Goal: Task Accomplishment & Management: Manage account settings

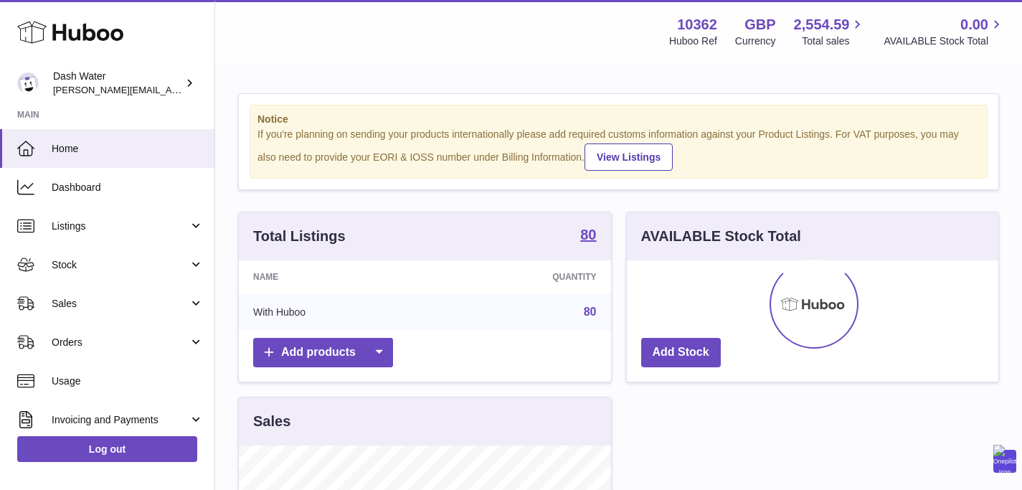
scroll to position [224, 372]
click at [113, 299] on span "Sales" at bounding box center [120, 304] width 137 height 14
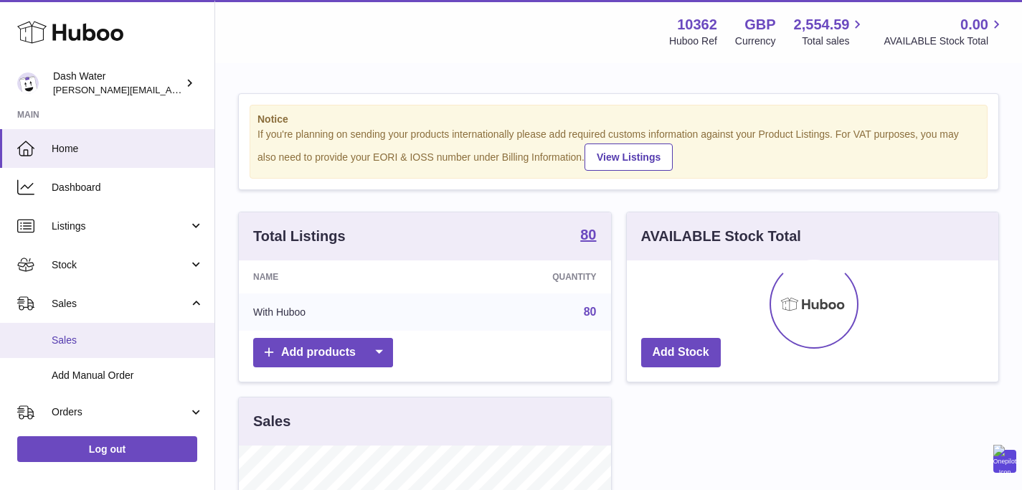
click at [105, 331] on link "Sales" at bounding box center [107, 340] width 214 height 35
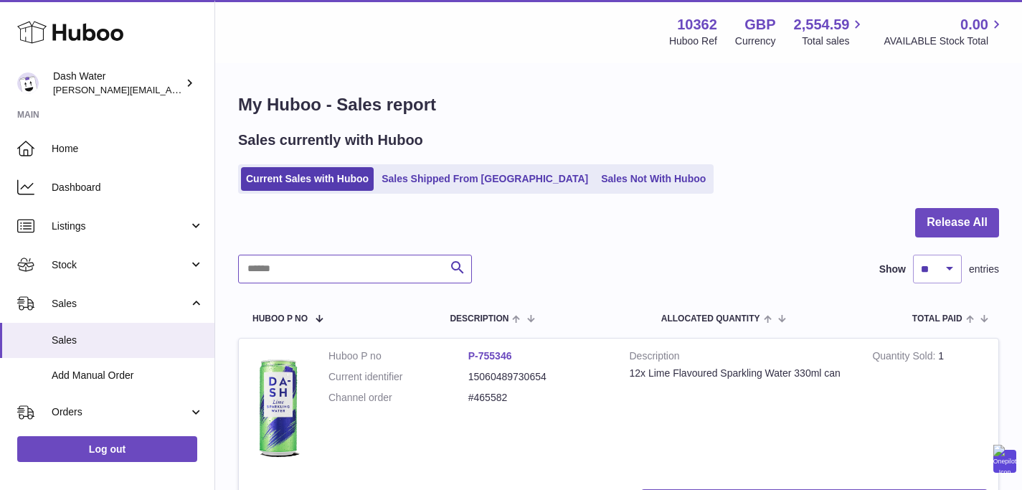
click at [414, 273] on input "text" at bounding box center [355, 269] width 234 height 29
paste input "******"
type input "******"
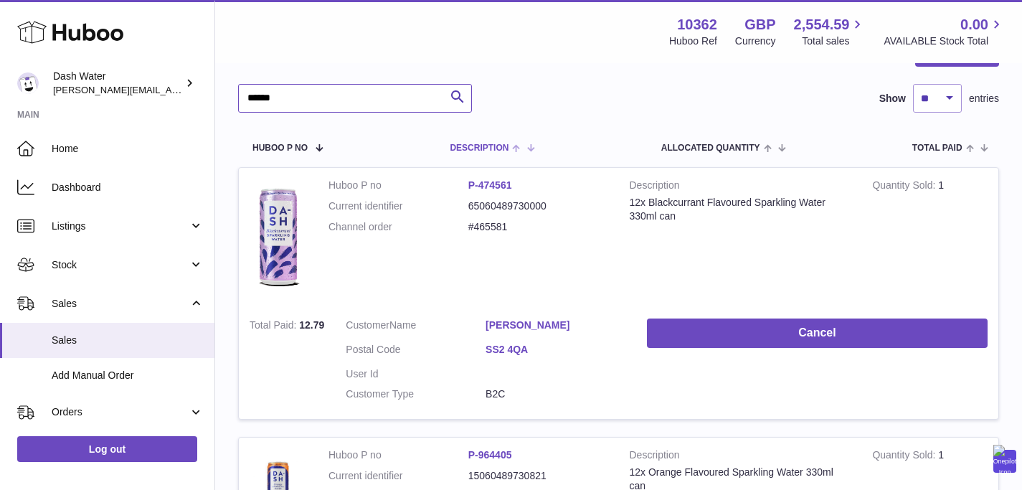
scroll to position [201, 0]
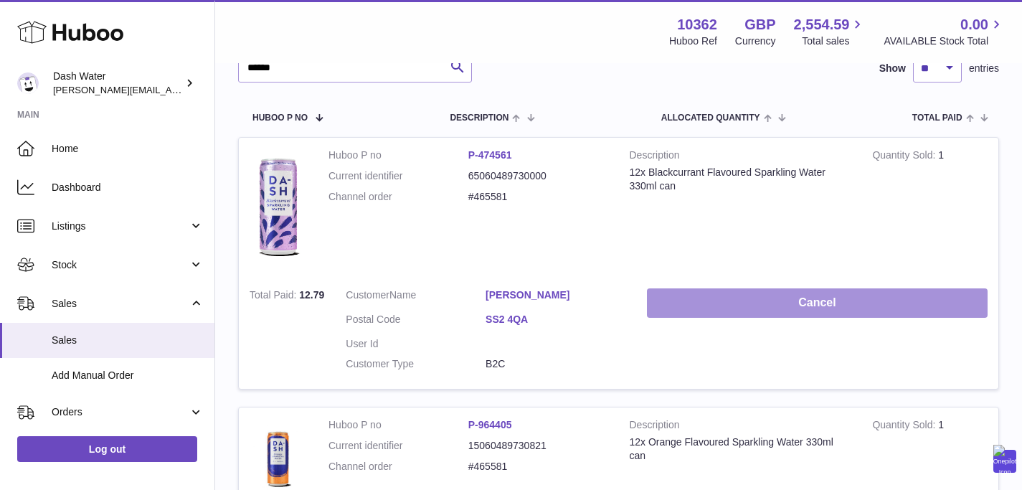
click at [737, 315] on button "Cancel" at bounding box center [817, 302] width 341 height 29
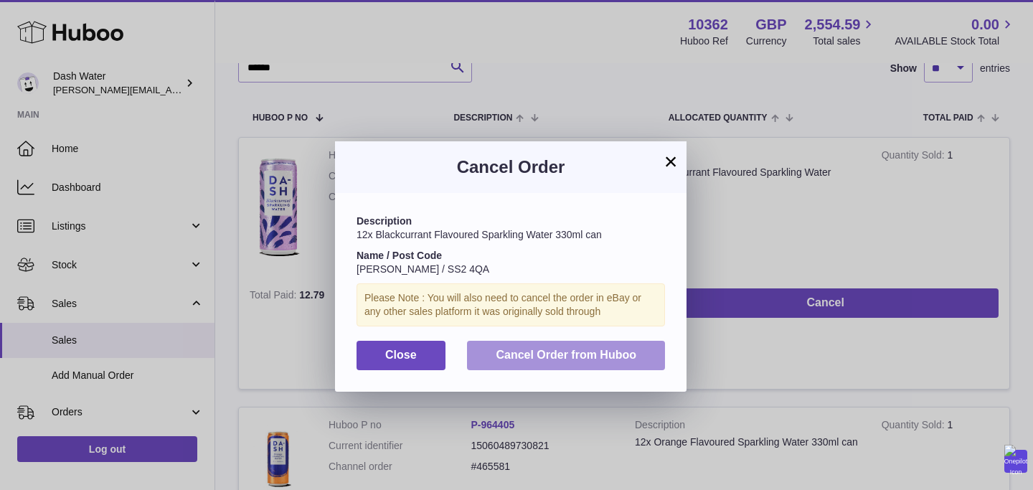
click at [622, 358] on span "Cancel Order from Huboo" at bounding box center [566, 355] width 141 height 12
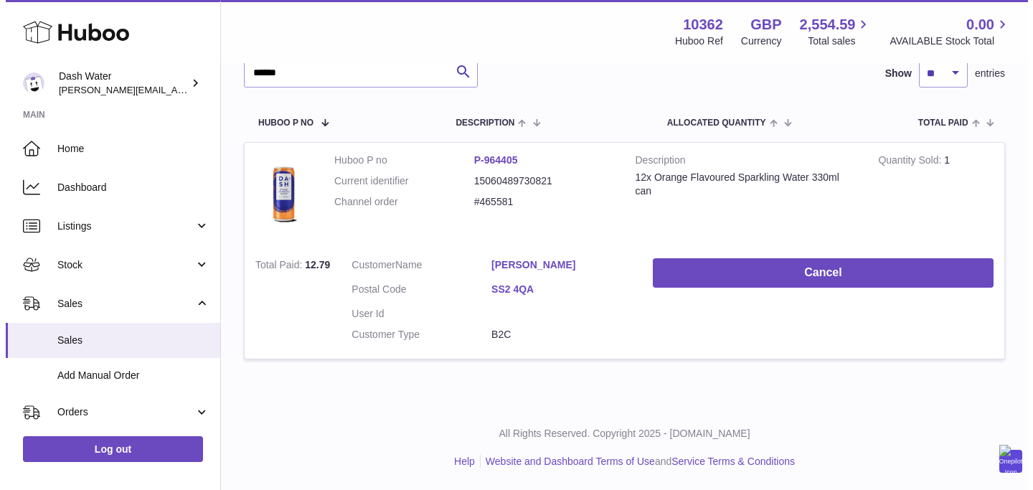
scroll to position [196, 0]
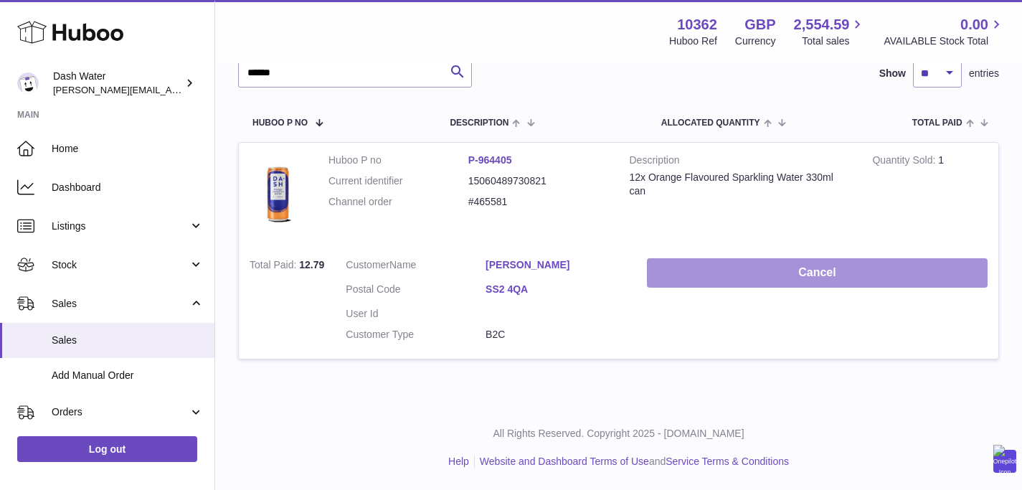
click at [789, 280] on button "Cancel" at bounding box center [817, 272] width 341 height 29
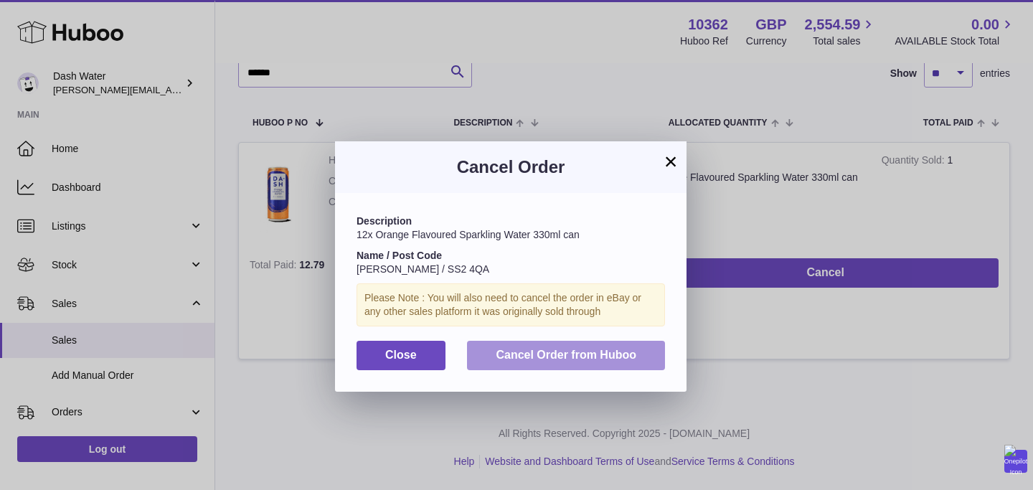
click at [602, 361] on span "Cancel Order from Huboo" at bounding box center [566, 355] width 141 height 12
